Goal: Information Seeking & Learning: Learn about a topic

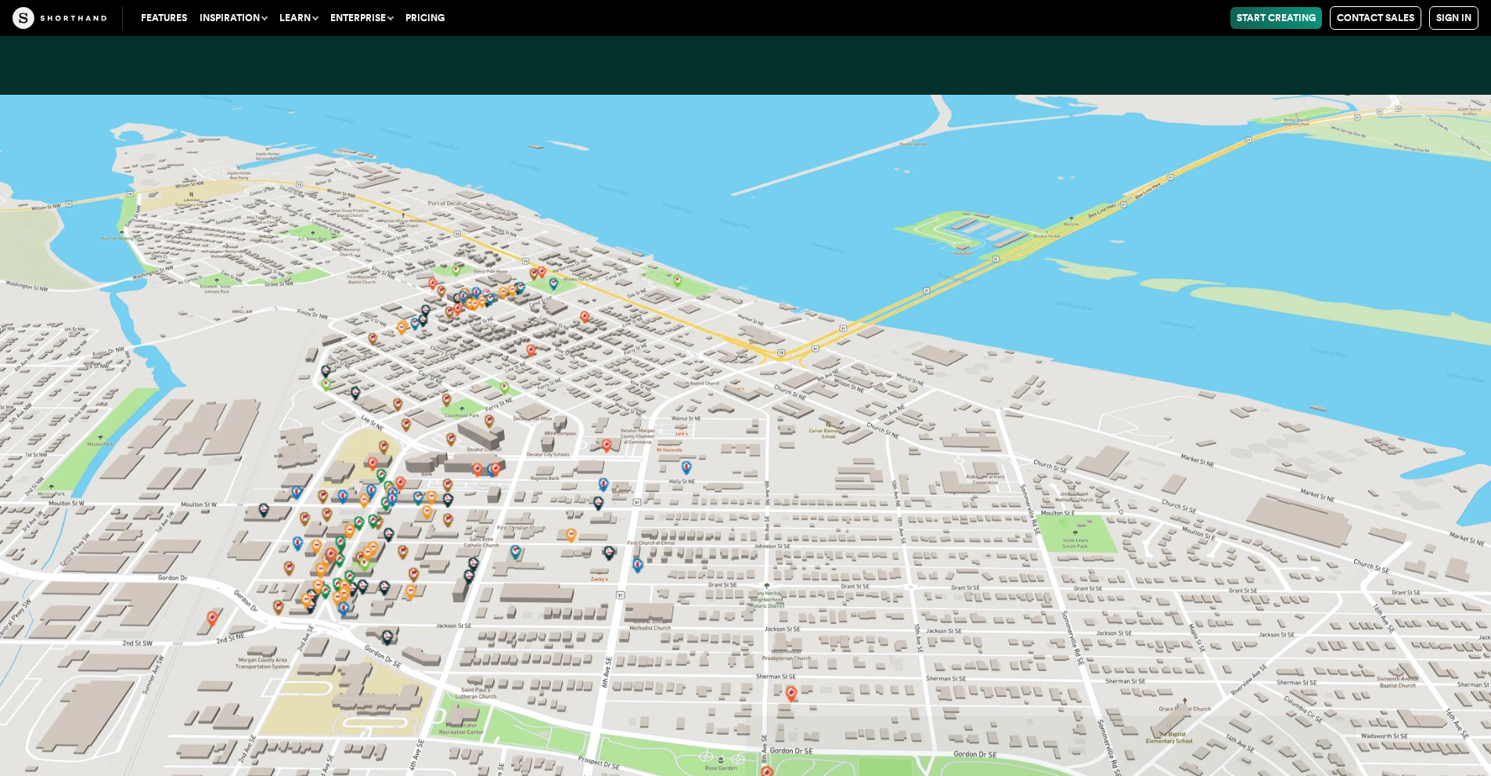
scroll to position [36374, 0]
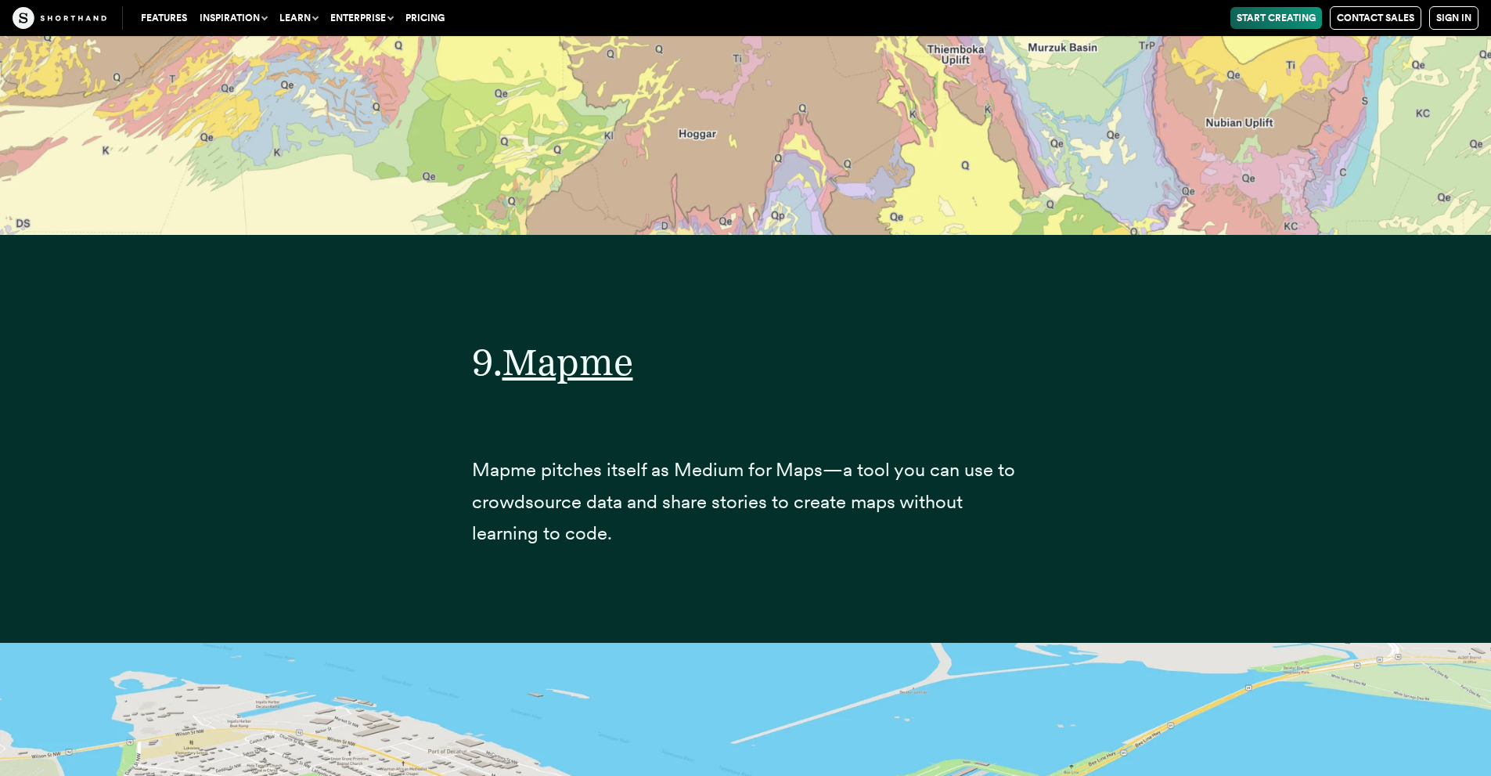
drag, startPoint x: 676, startPoint y: 355, endPoint x: 643, endPoint y: 368, distance: 35.9
click at [643, 368] on h2 "9. Mapme" at bounding box center [746, 362] width 548 height 45
click at [612, 367] on span "Mapme" at bounding box center [567, 362] width 131 height 46
